Goal: Task Accomplishment & Management: Use online tool/utility

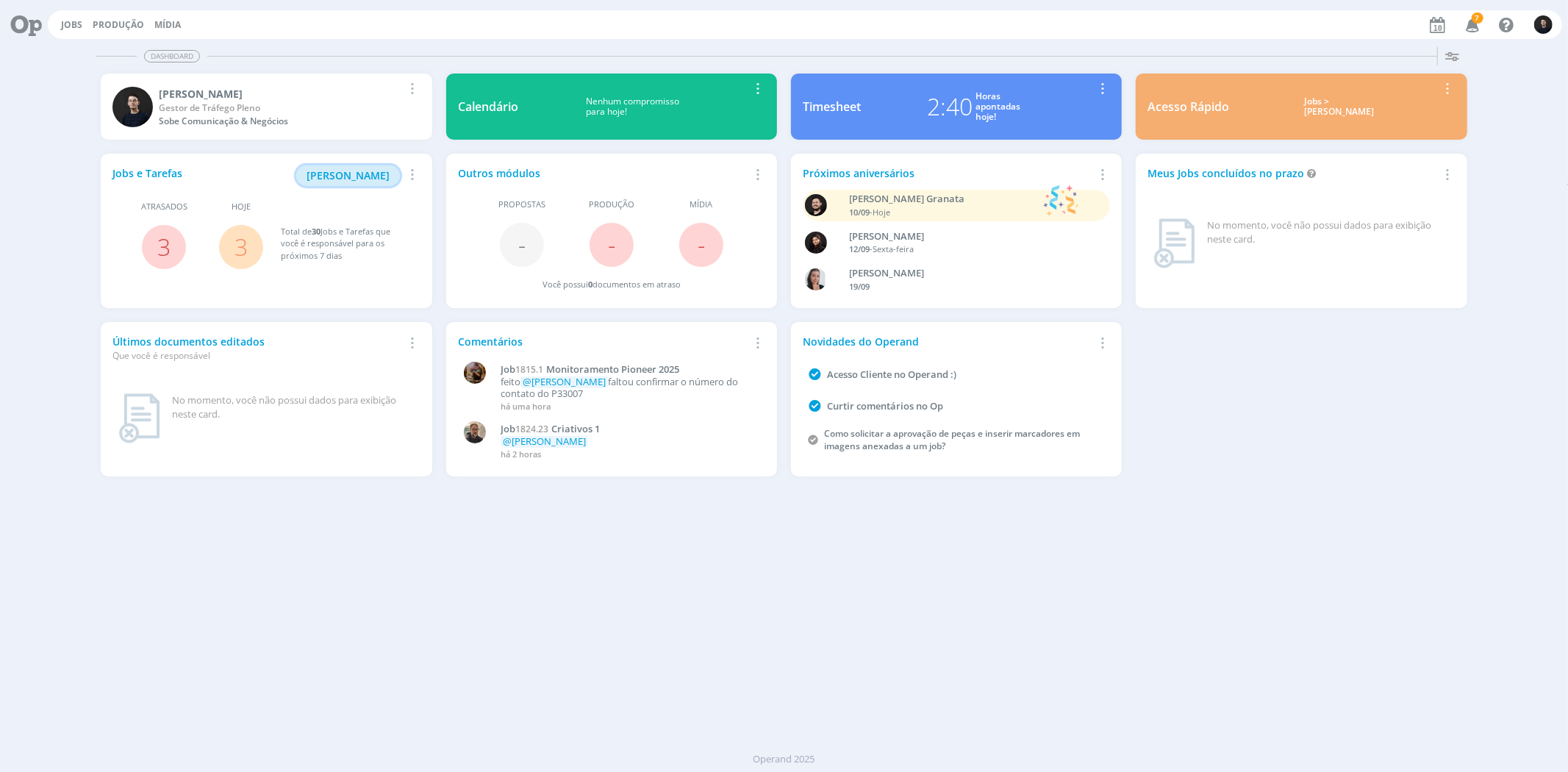
click at [347, 174] on span "[PERSON_NAME]" at bounding box center [348, 175] width 83 height 14
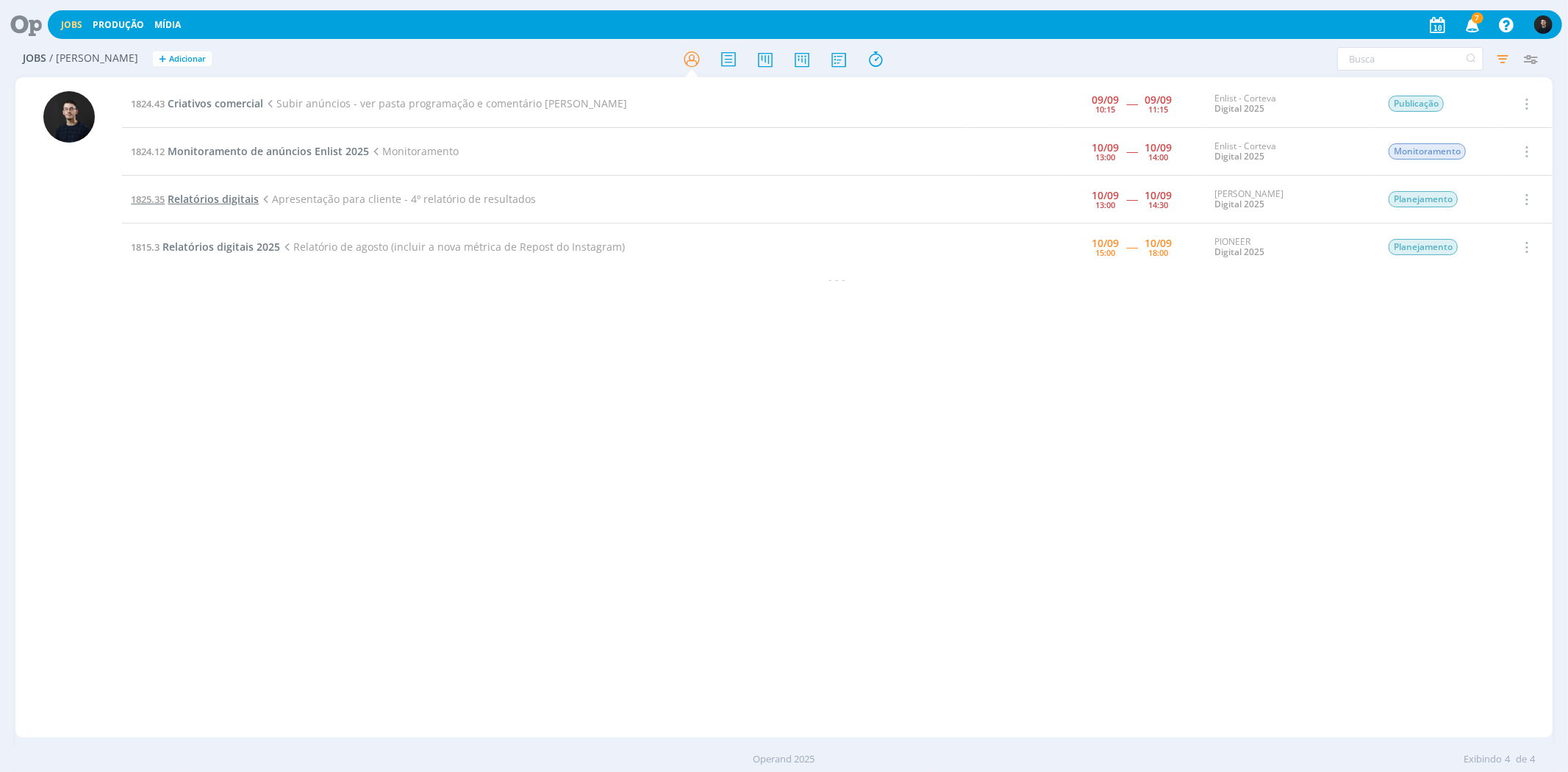
click at [221, 201] on span "Relatórios digitais" at bounding box center [213, 198] width 91 height 14
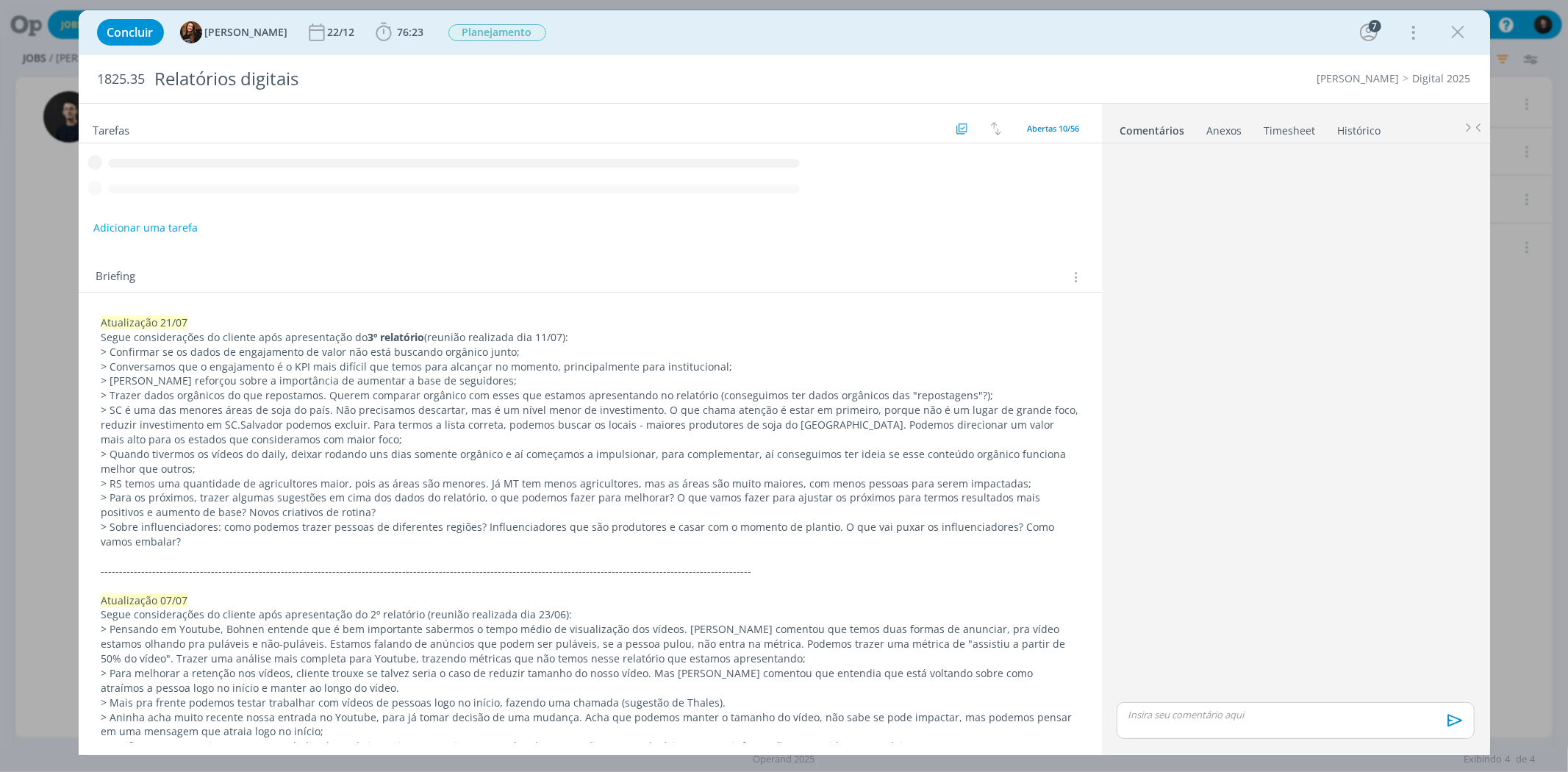
click at [394, 33] on b "76:23" at bounding box center [411, 32] width 32 height 10
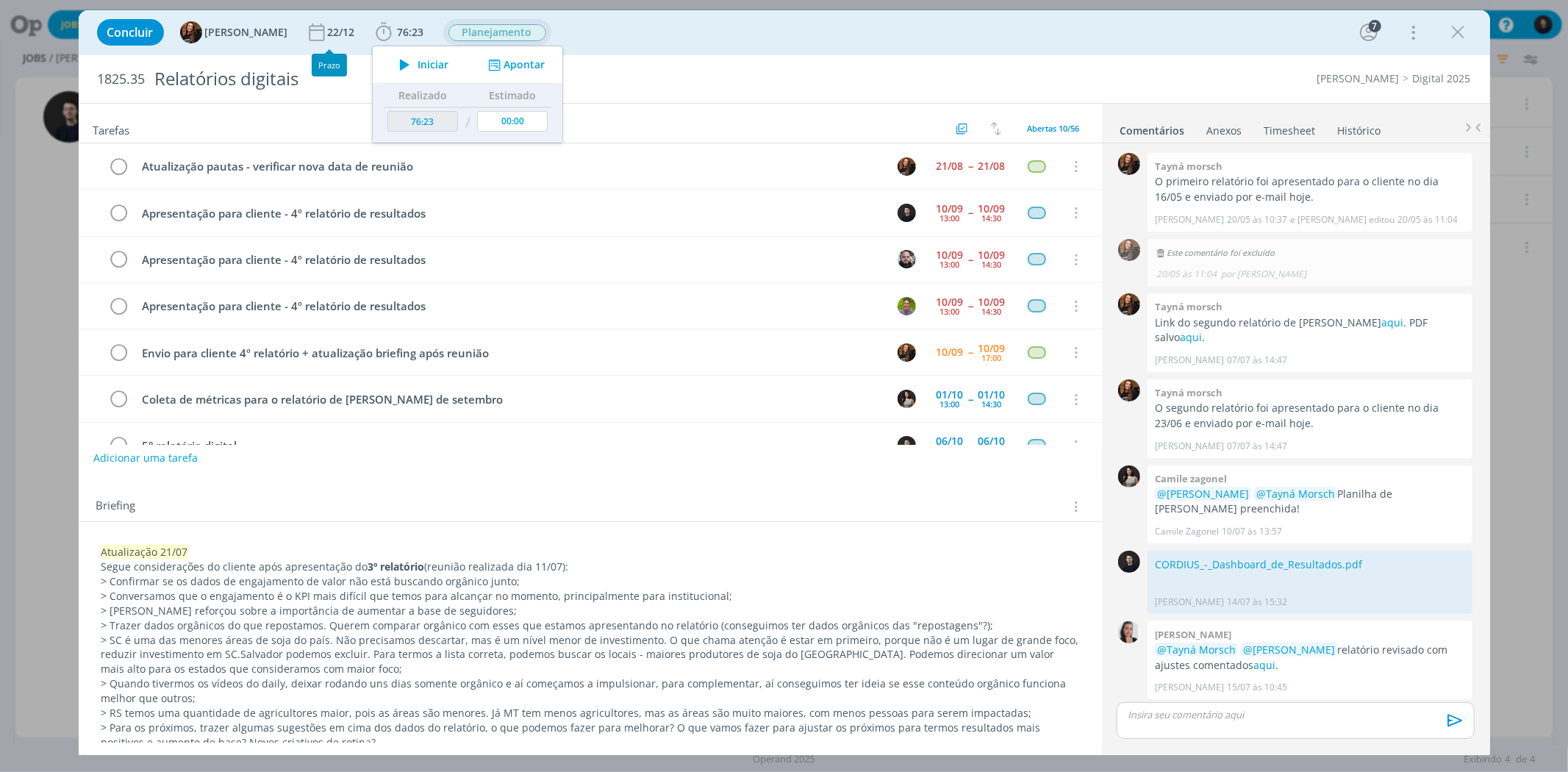
scroll to position [1235, 0]
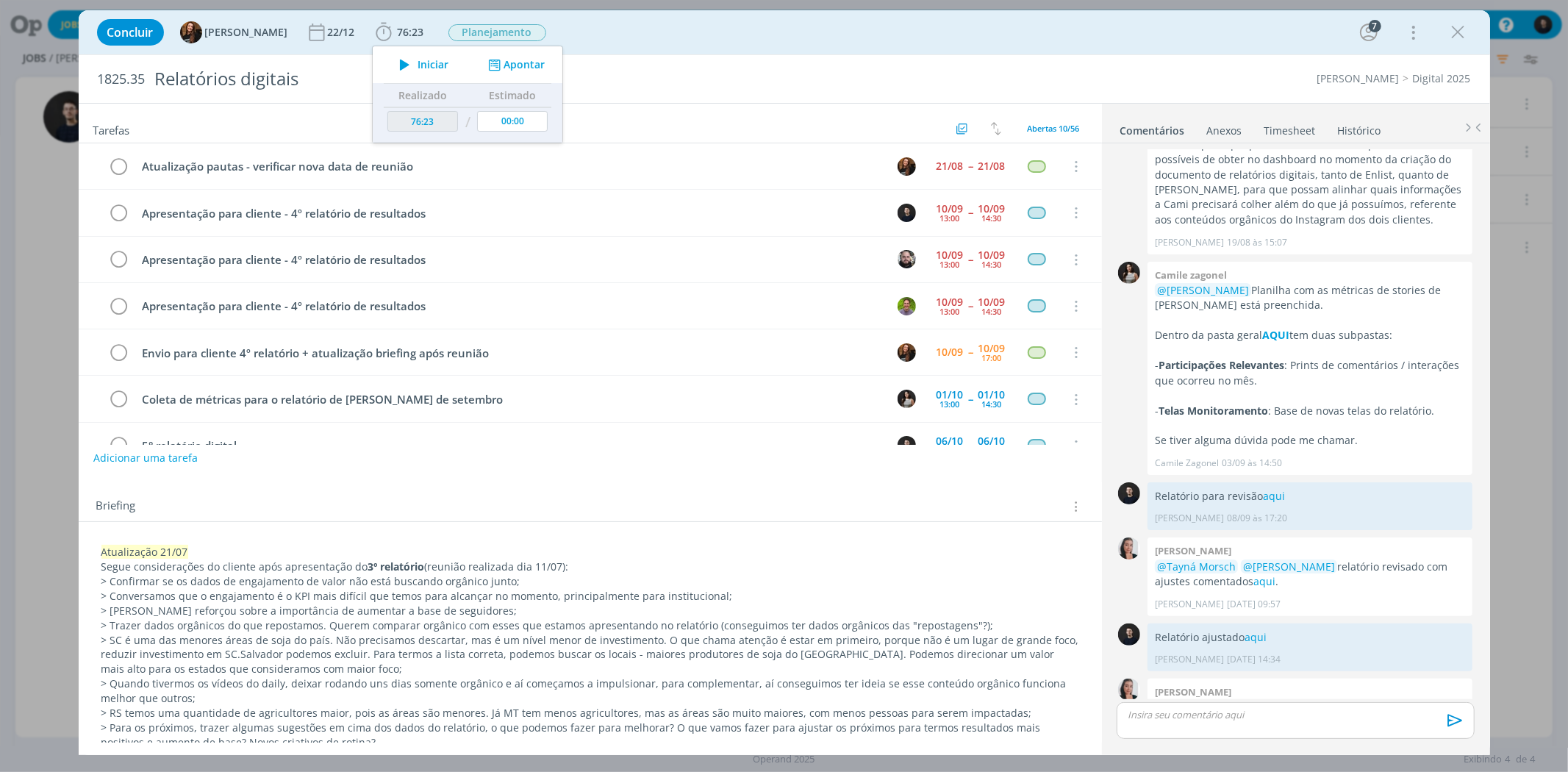
click at [1288, 128] on link "Timesheet" at bounding box center [1289, 127] width 53 height 21
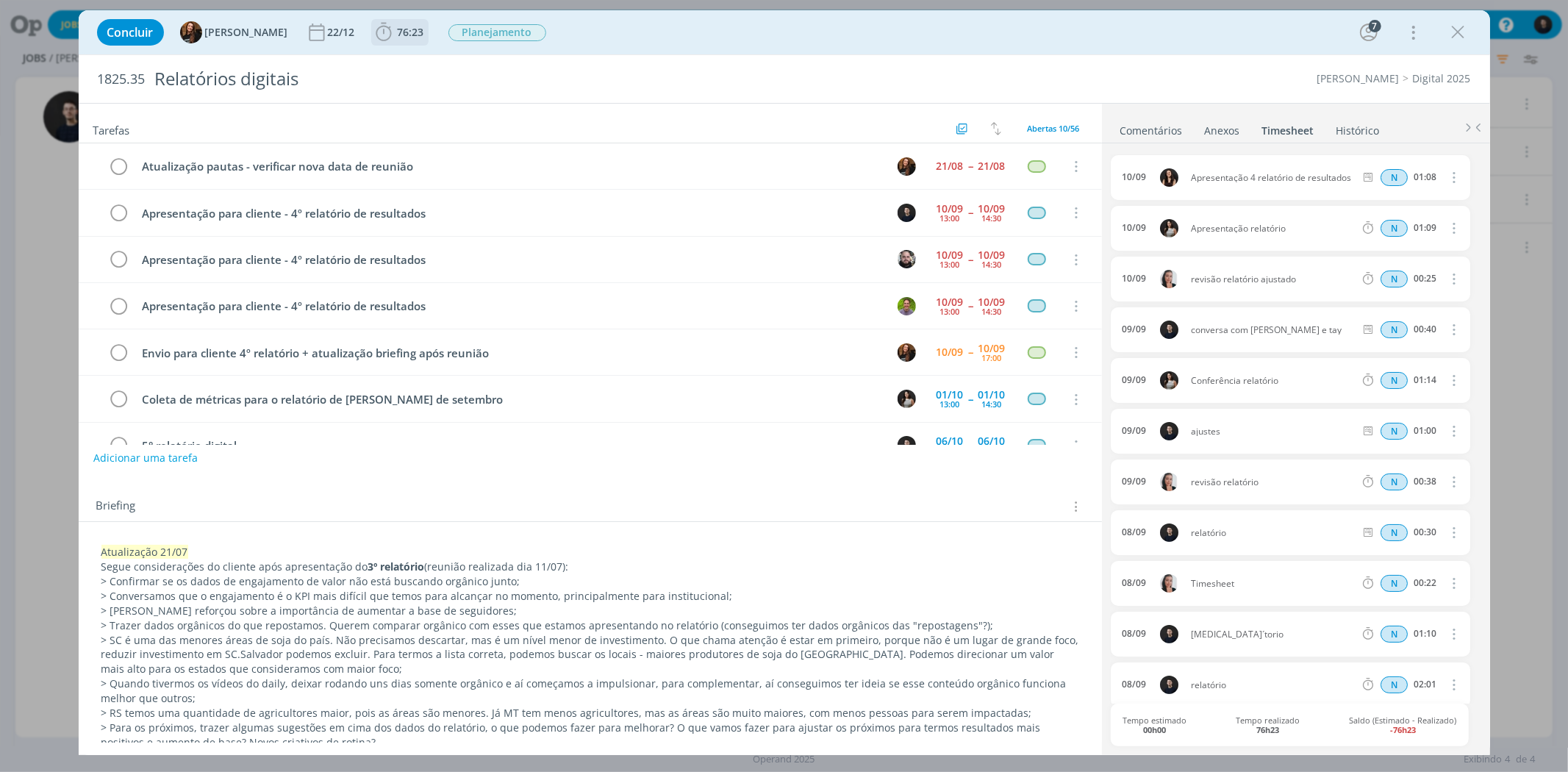
click at [404, 31] on span "76:23" at bounding box center [411, 32] width 27 height 14
click at [495, 60] on button "Apontar" at bounding box center [514, 65] width 61 height 15
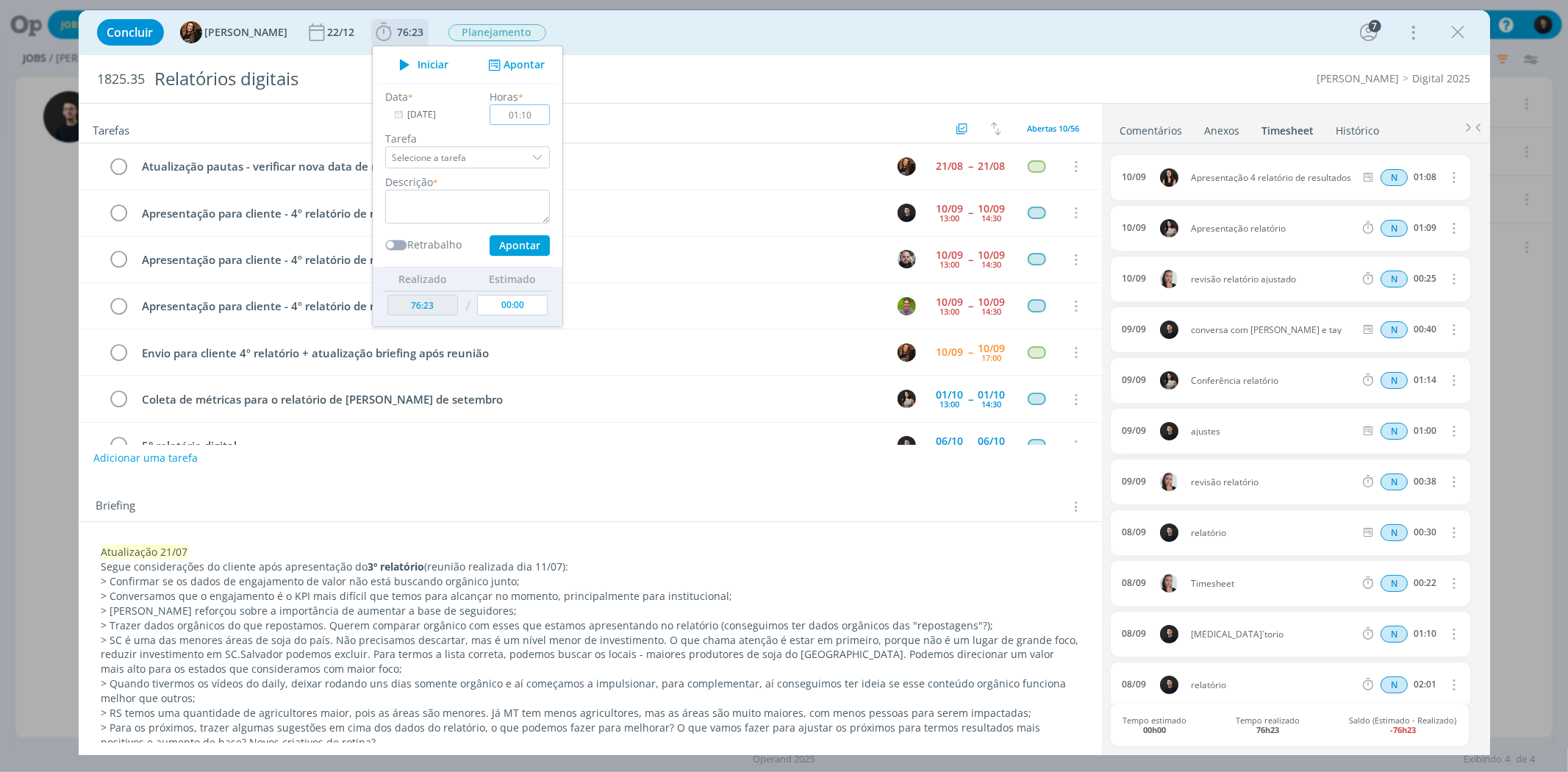
type input "01:10"
click at [449, 85] on div "Data * [DATE] Horas * 01:10 [PERSON_NAME] a tarefa Abertas Apresentação para cl…" at bounding box center [467, 175] width 179 height 184
click at [447, 207] on textarea "relaó" at bounding box center [468, 207] width 165 height 34
type textarea "relatório"
click at [489, 235] on button "Apontar" at bounding box center [519, 245] width 60 height 21
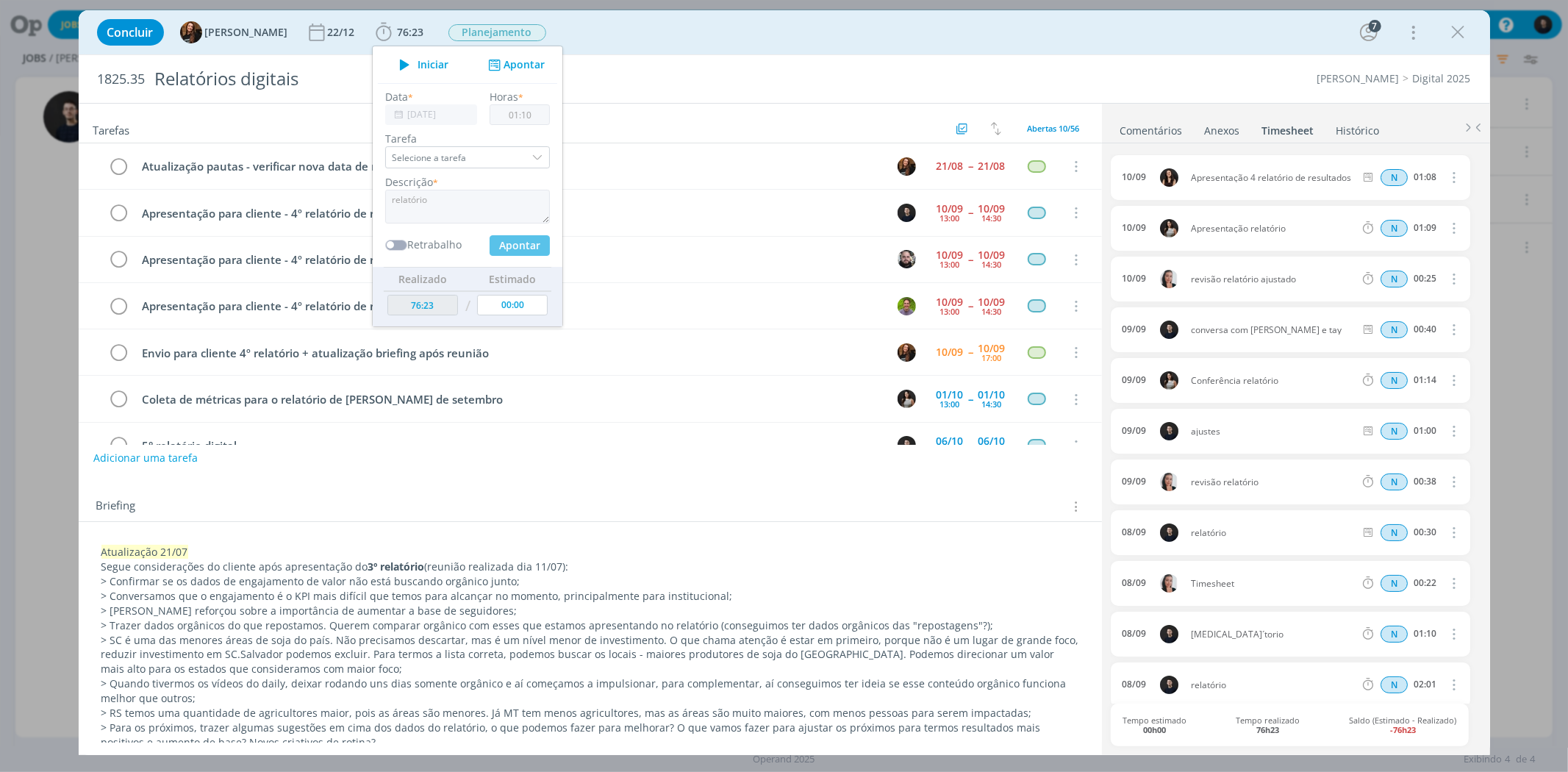
type input "77:33"
click at [1157, 76] on div "Cordius - Corteva Digital 2025" at bounding box center [1189, 78] width 578 height 14
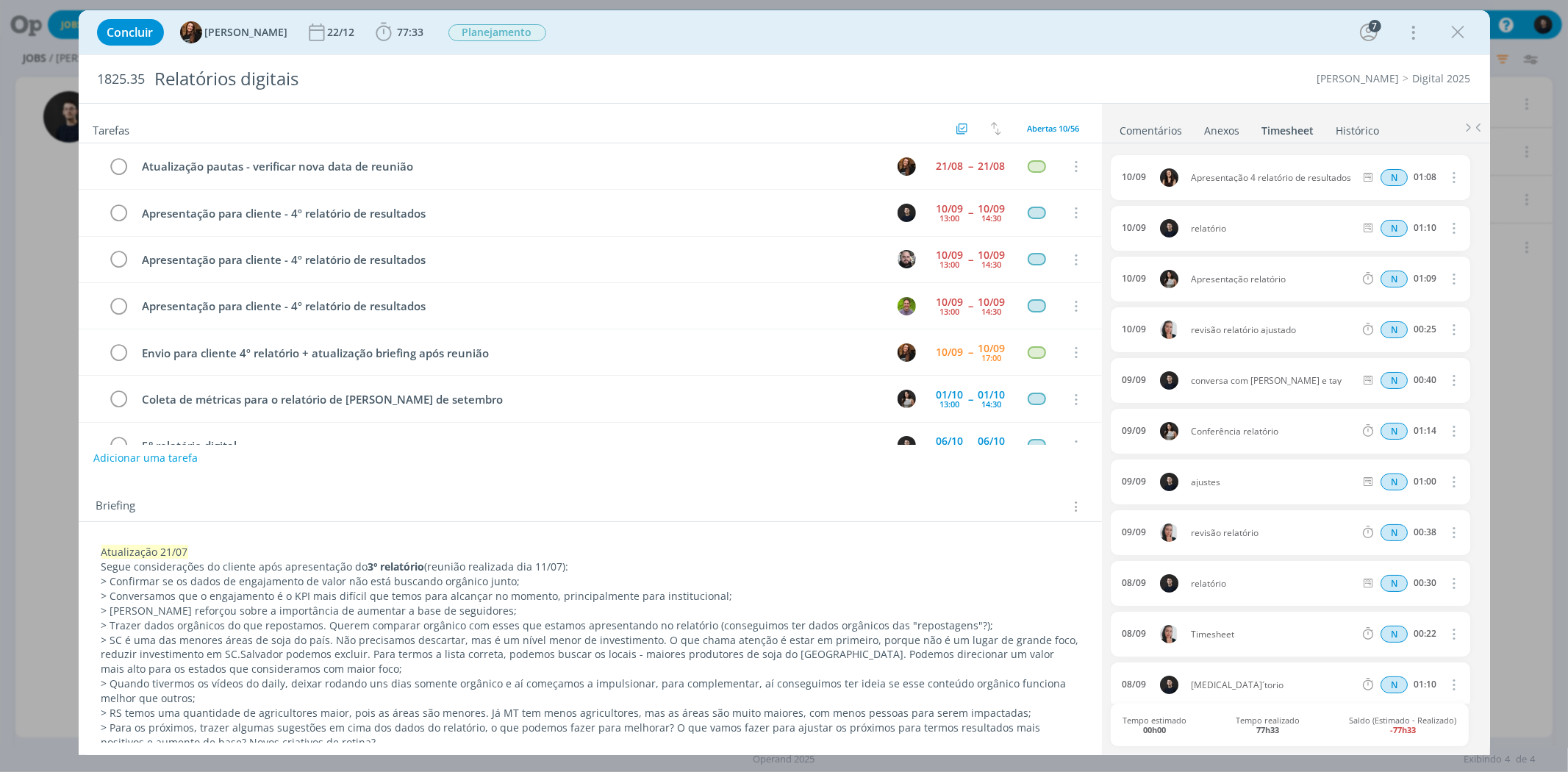
click at [710, 501] on div "Briefing Briefings Predefinidos Versões do Briefing Ver Briefing do Projeto" at bounding box center [592, 506] width 992 height 19
click at [1454, 30] on icon "dialog" at bounding box center [1458, 32] width 22 height 22
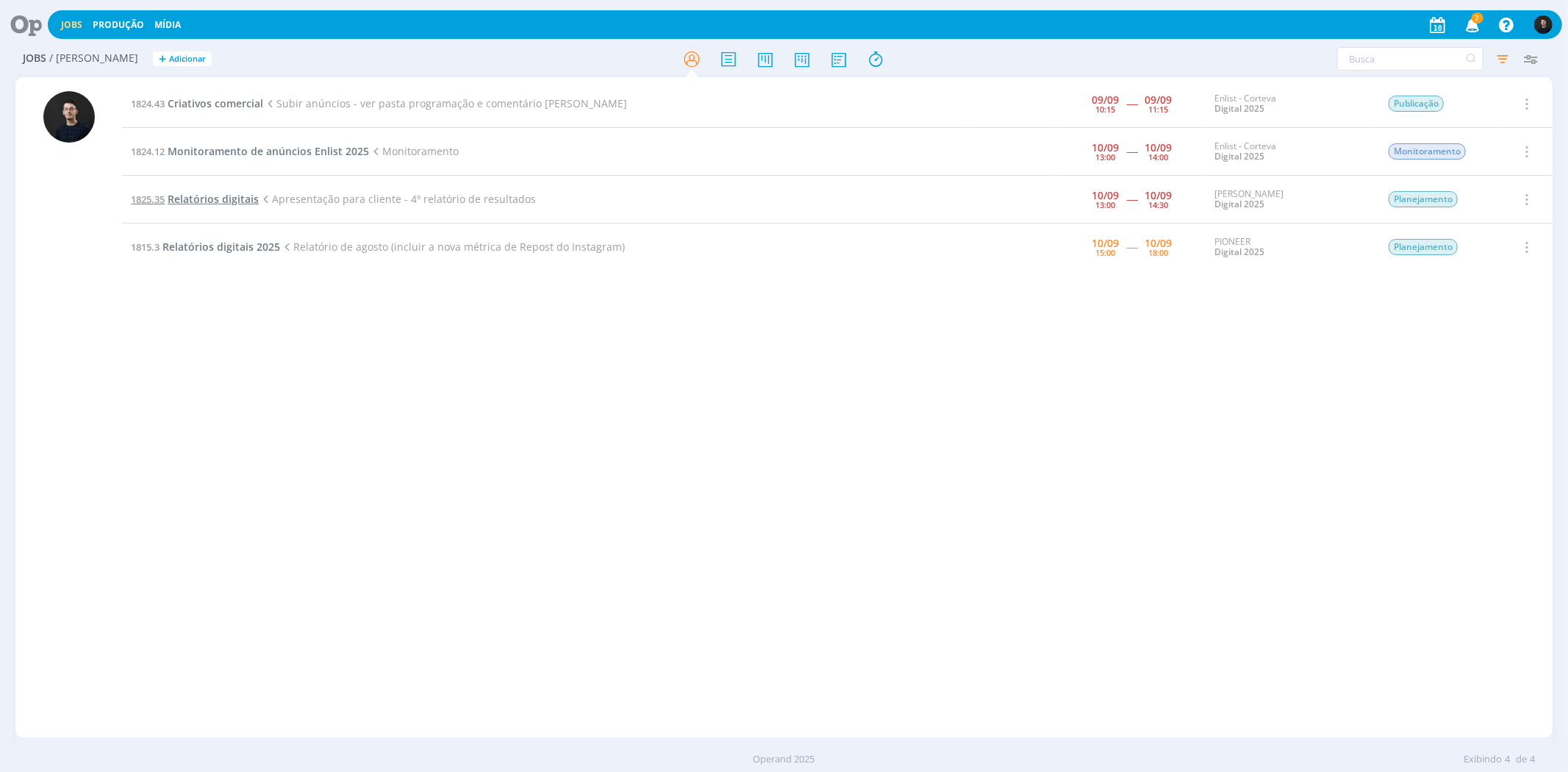
click at [231, 204] on span "Relatórios digitais" at bounding box center [213, 198] width 91 height 14
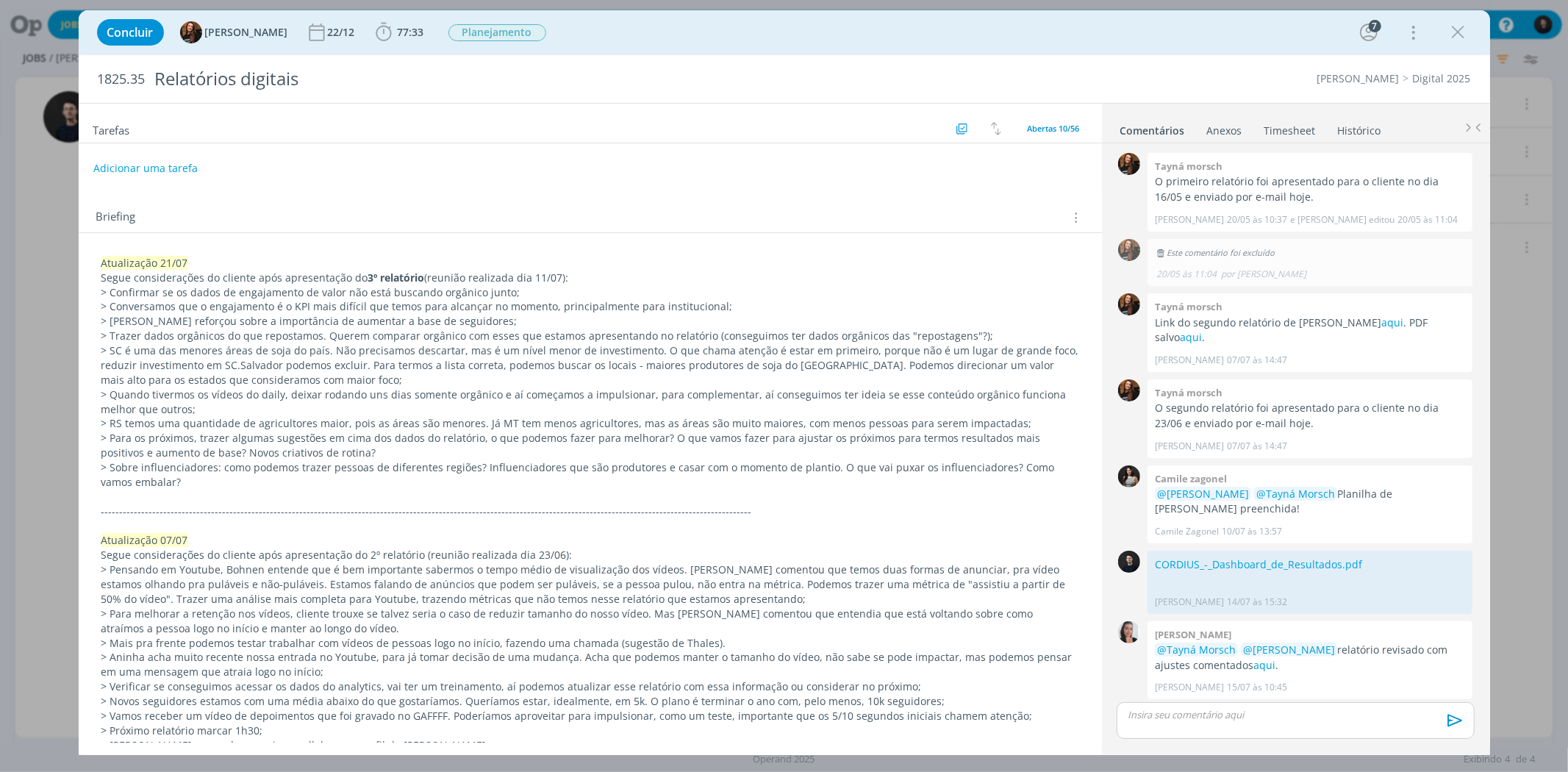
scroll to position [1235, 0]
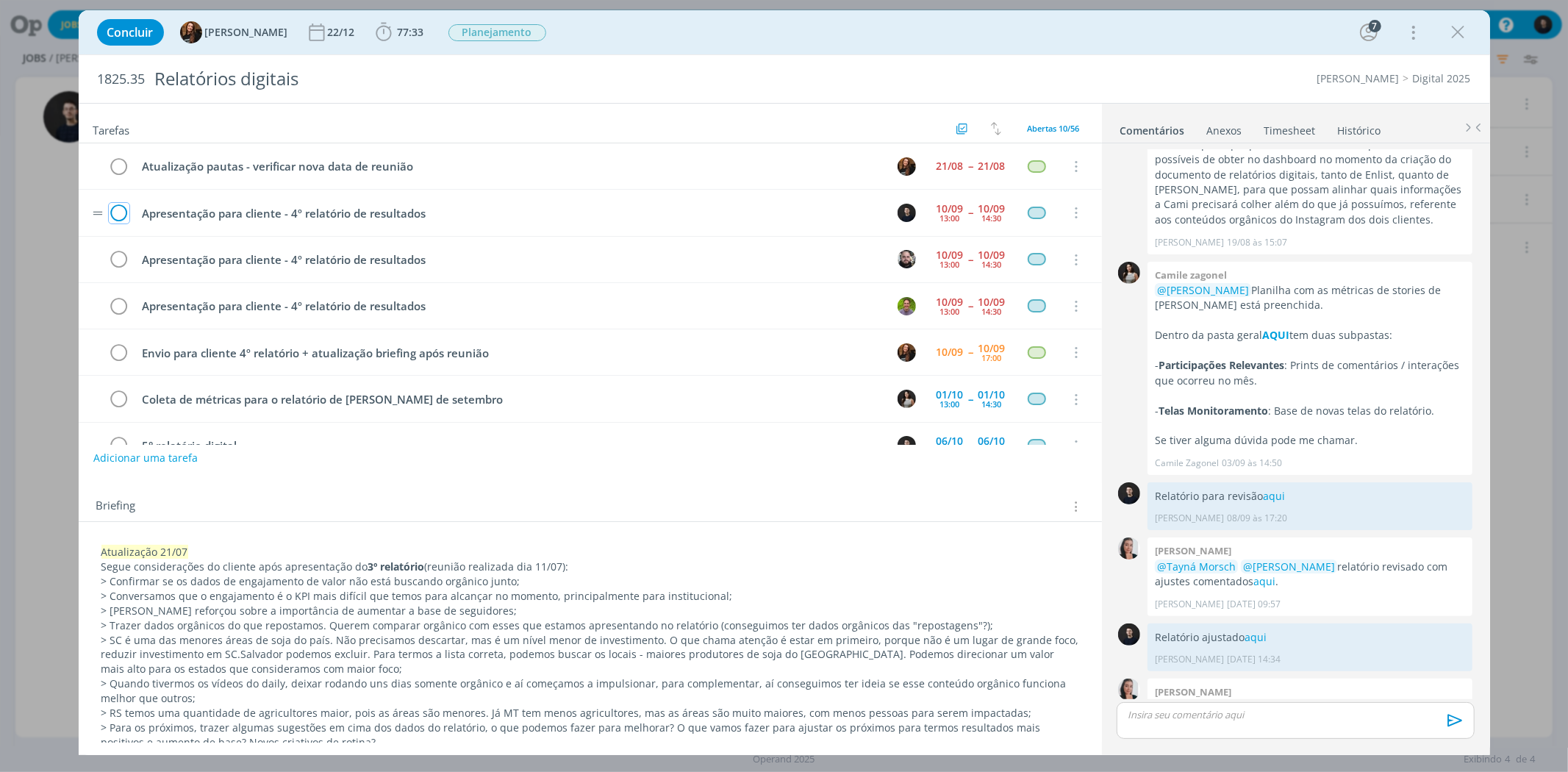
click at [122, 219] on icon "dialog" at bounding box center [119, 213] width 21 height 22
click at [1454, 38] on icon "dialog" at bounding box center [1458, 32] width 22 height 22
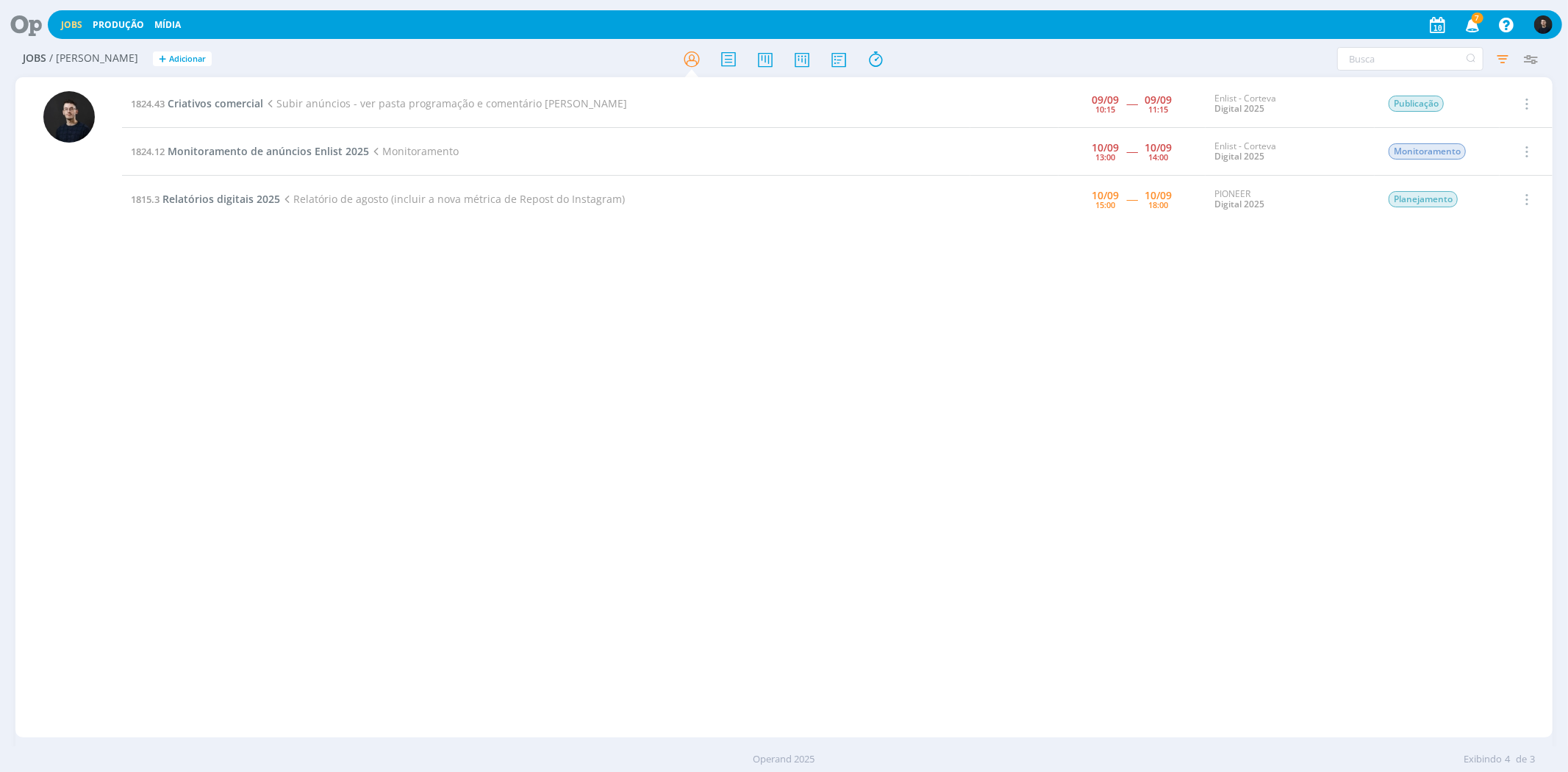
click at [30, 27] on icon at bounding box center [21, 24] width 30 height 29
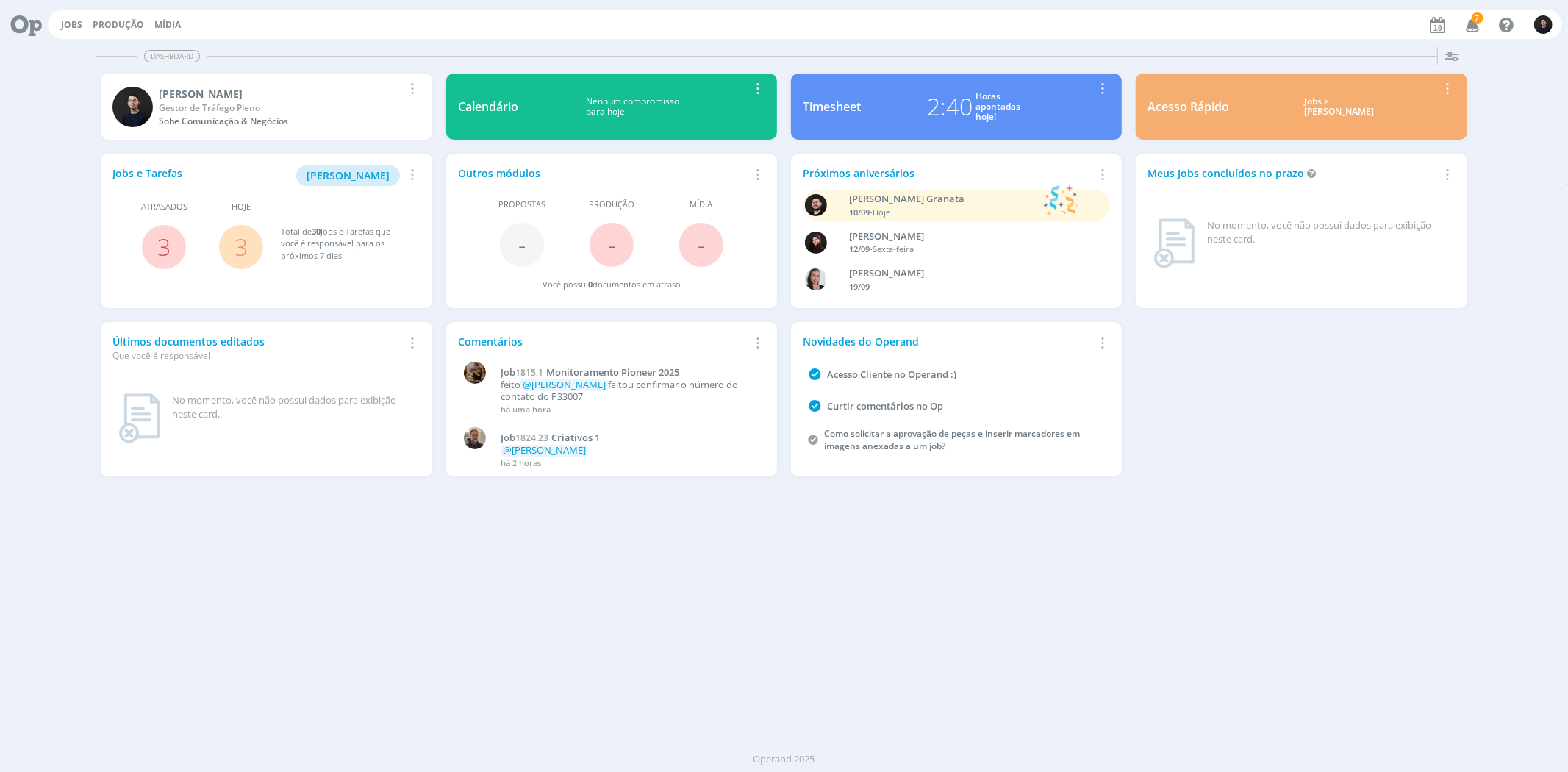
click at [954, 90] on div "2:40" at bounding box center [950, 107] width 46 height 35
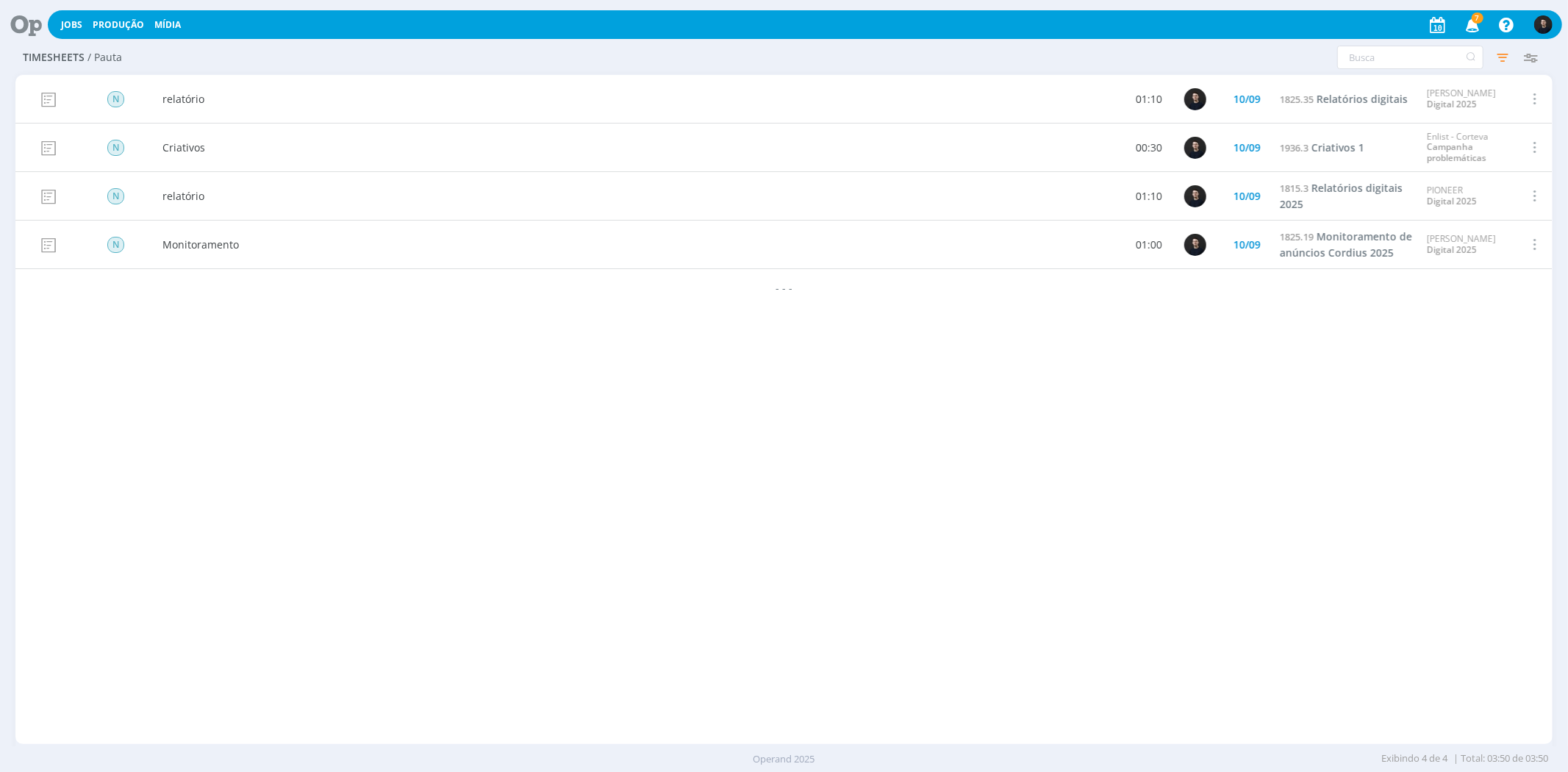
click at [30, 21] on icon at bounding box center [21, 24] width 30 height 29
